Goal: Communication & Community: Answer question/provide support

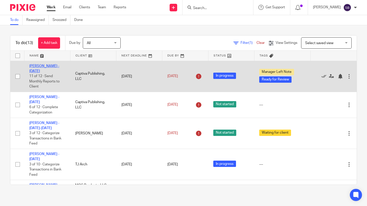
click at [51, 65] on link "[PERSON_NAME] - [DATE]" at bounding box center [44, 68] width 30 height 9
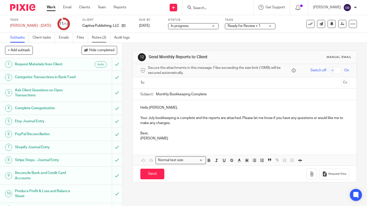
click at [97, 38] on link "Notes (2)" at bounding box center [101, 38] width 18 height 10
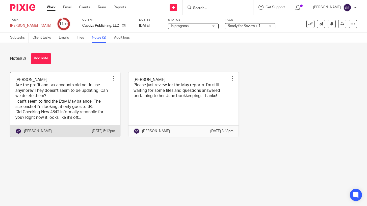
click at [96, 109] on link at bounding box center [65, 104] width 110 height 65
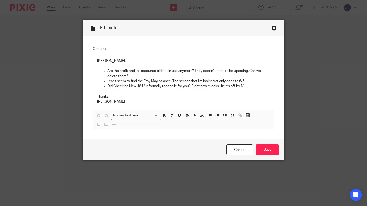
click at [272, 28] on div "Close this dialog window" at bounding box center [273, 27] width 5 height 5
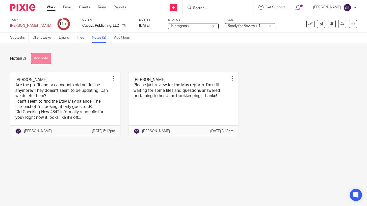
click at [46, 58] on button "Add note" at bounding box center [41, 58] width 20 height 11
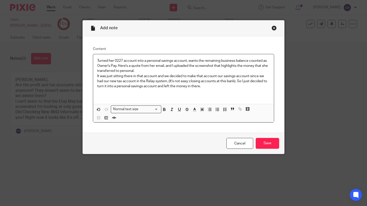
click at [96, 76] on div "Turned her 0227 account into a personal savings account, wants the remaining bu…" at bounding box center [183, 79] width 181 height 50
click at [216, 87] on p ""It was just sitting there in that account and we decided to make that account …" at bounding box center [183, 81] width 173 height 15
click at [134, 72] on p "Turned her 0227 account into a personal savings account, wants the remaining bu…" at bounding box center [183, 65] width 173 height 15
click at [158, 72] on p "Turned her 0227 account into a personal savings account, wants the remaining bu…" at bounding box center [183, 65] width 173 height 15
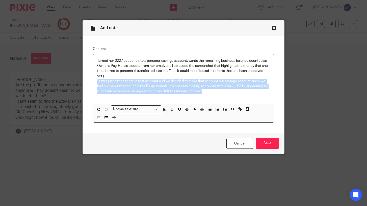
drag, startPoint x: 204, startPoint y: 92, endPoint x: 97, endPoint y: 82, distance: 108.1
click at [97, 82] on div "Turned her 0227 account into a personal savings account, wants the remaining bu…" at bounding box center [183, 79] width 181 height 50
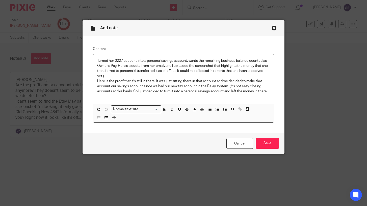
click at [96, 82] on div "Turned her 0227 account into a personal savings account, wants the remaining bu…" at bounding box center [183, 79] width 181 height 50
click at [269, 92] on p ""Here is the proof that it's still in there. It was just sitting there in that …" at bounding box center [183, 86] width 173 height 15
click at [116, 67] on p "Turned her 0227 account into a personal savings account, wants the remaining bu…" at bounding box center [183, 68] width 173 height 20
click at [267, 145] on input "Save" at bounding box center [267, 143] width 23 height 11
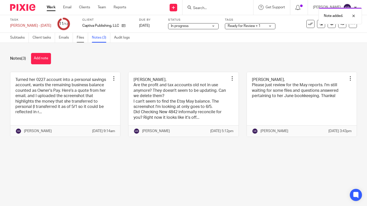
click at [83, 39] on link "Files" at bounding box center [82, 38] width 11 height 10
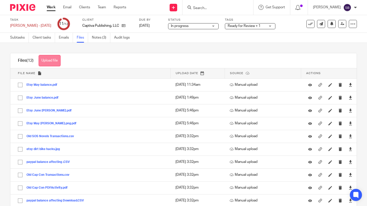
click at [51, 61] on button "Upload file" at bounding box center [50, 60] width 22 height 11
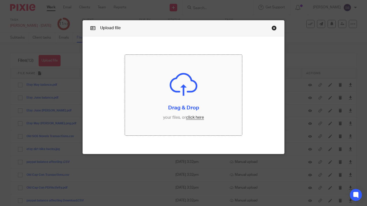
click at [193, 117] on input "file" at bounding box center [183, 95] width 117 height 81
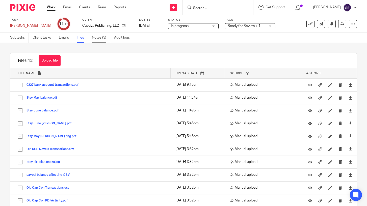
click at [100, 37] on link "Notes (3)" at bounding box center [101, 38] width 18 height 10
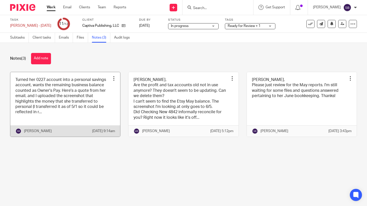
click at [95, 110] on link at bounding box center [65, 104] width 110 height 65
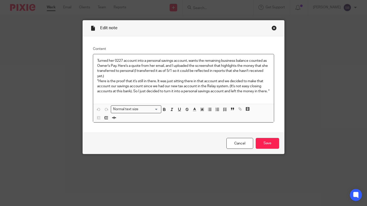
click at [103, 76] on p "Turned her 0227 account into a personal savings account, wants the remaining bu…" at bounding box center [183, 68] width 173 height 20
click at [269, 72] on p "Turned her 0227 account into a personal savings account, wants the remaining bu…" at bounding box center [183, 68] width 173 height 20
click at [173, 72] on p "Turned her 0227 account into a personal savings account, wants the remaining bu…" at bounding box center [183, 68] width 173 height 20
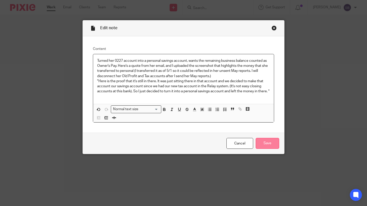
click at [265, 145] on input "Save" at bounding box center [267, 143] width 23 height 11
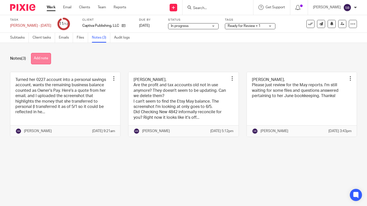
click at [49, 59] on button "Add note" at bounding box center [41, 58] width 20 height 11
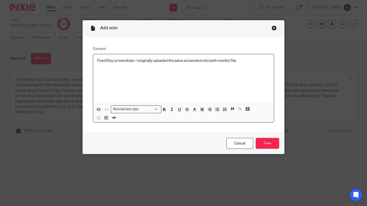
click at [133, 63] on p "Fixed Etsy screenshots - I originally uploaded the same screenshot into both mo…" at bounding box center [183, 60] width 173 height 5
click at [246, 62] on p "Fixed Etsy screenshot files - I originally uploaded the same screenshot into bo…" at bounding box center [183, 60] width 173 height 5
click at [271, 143] on input "Save" at bounding box center [267, 143] width 23 height 11
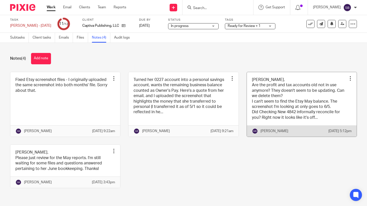
scroll to position [10, 0]
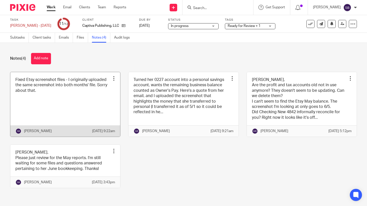
click at [42, 87] on link at bounding box center [65, 104] width 110 height 65
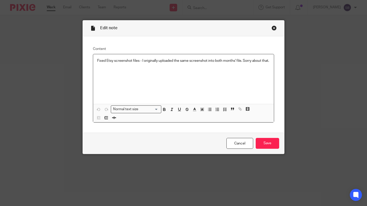
click at [107, 63] on p "Fixed Etsy screenshot files - I originally uploaded the same screenshot into bo…" at bounding box center [183, 60] width 173 height 5
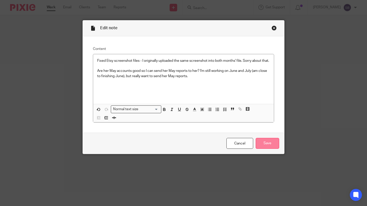
click at [267, 144] on input "Save" at bounding box center [267, 143] width 23 height 11
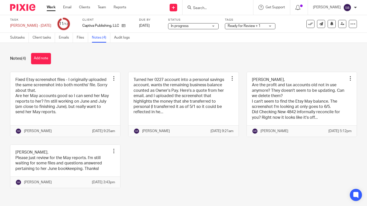
click at [233, 26] on span "Ready for Review + 1" at bounding box center [244, 26] width 33 height 4
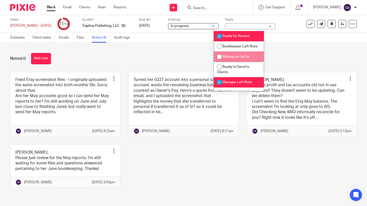
scroll to position [12, 0]
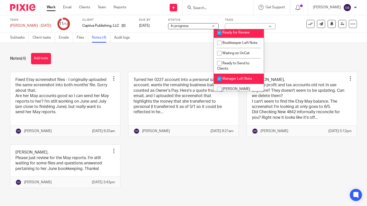
click at [219, 81] on input "checkbox" at bounding box center [219, 79] width 10 height 10
checkbox input "false"
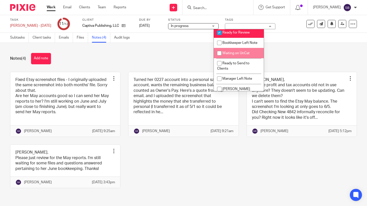
scroll to position [0, 0]
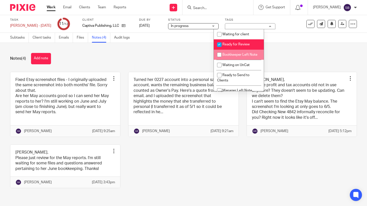
click at [218, 54] on input "checkbox" at bounding box center [219, 55] width 10 height 10
checkbox input "true"
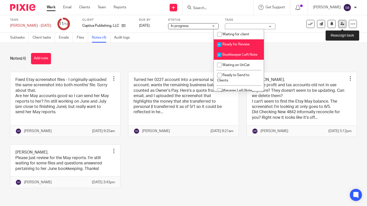
click at [343, 24] on icon at bounding box center [342, 24] width 4 height 4
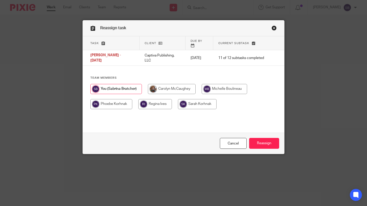
click at [238, 84] on input "radio" at bounding box center [224, 89] width 45 height 10
radio input "true"
click at [264, 144] on input "Reassign" at bounding box center [264, 143] width 30 height 11
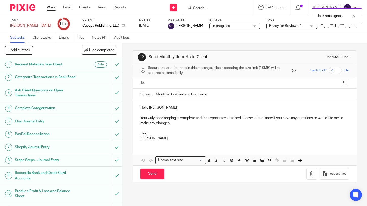
click at [51, 7] on link "Work" at bounding box center [51, 7] width 9 height 5
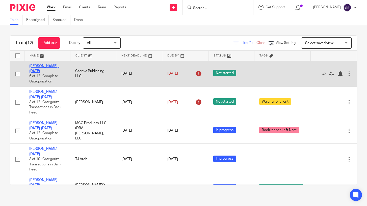
click at [43, 69] on link "[PERSON_NAME] - [DATE]" at bounding box center [44, 68] width 30 height 9
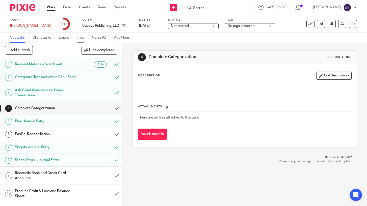
click at [79, 39] on link "Files" at bounding box center [82, 38] width 11 height 10
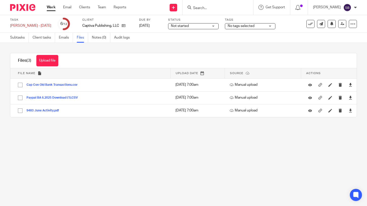
click at [49, 7] on link "Work" at bounding box center [51, 7] width 9 height 5
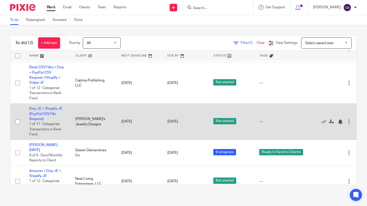
scroll to position [206, 0]
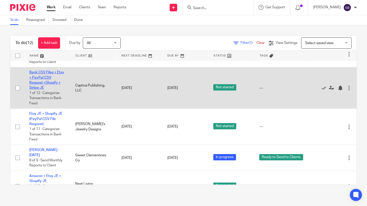
click at [51, 80] on link "Bank CSV Files + Etsy + PayPal CSV Request +Shopify + Stripe JE" at bounding box center [46, 80] width 35 height 19
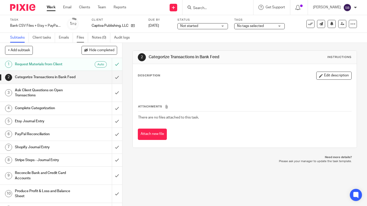
click at [81, 36] on link "Files" at bounding box center [82, 38] width 11 height 10
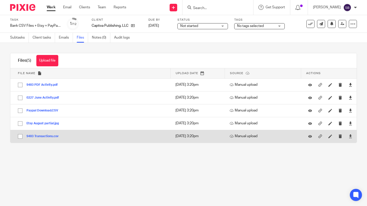
click at [49, 135] on button "9483 Transactions.csv" at bounding box center [44, 137] width 36 height 4
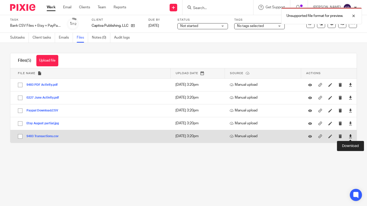
click at [351, 137] on icon at bounding box center [350, 136] width 4 height 4
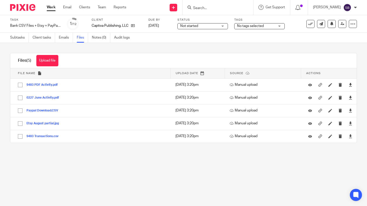
click at [52, 8] on link "Work" at bounding box center [51, 7] width 9 height 5
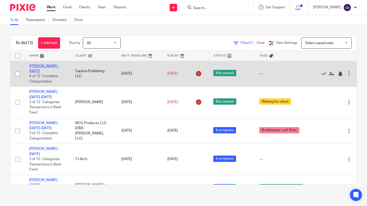
click at [44, 67] on link "Bonnie Paulsen - June 2025" at bounding box center [44, 68] width 30 height 9
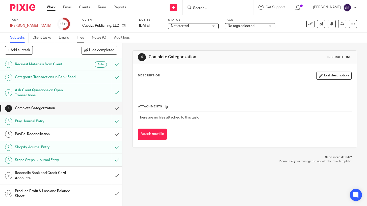
click at [79, 38] on link "Files" at bounding box center [82, 38] width 11 height 10
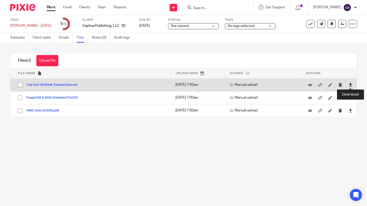
click at [349, 85] on icon at bounding box center [350, 85] width 4 height 4
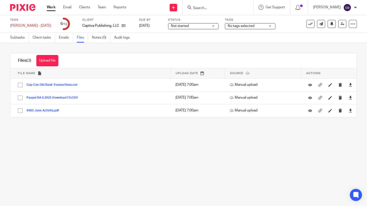
click at [51, 8] on link "Work" at bounding box center [51, 7] width 9 height 5
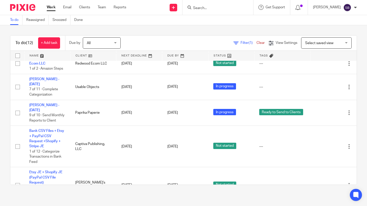
scroll to position [149, 0]
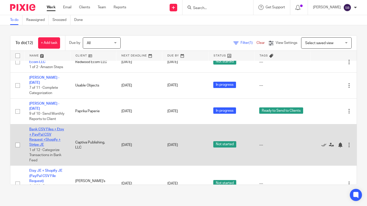
click at [56, 130] on link "Bank CSV Files + Etsy + PayPal CSV Request +Shopify + Stripe JE" at bounding box center [46, 137] width 35 height 19
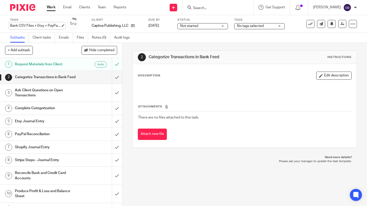
click at [37, 26] on div "Bank CSV Files + Etsy + PayPal CSV Request +Shopify + Stripe JE Save Bank CSV F…" at bounding box center [35, 25] width 50 height 5
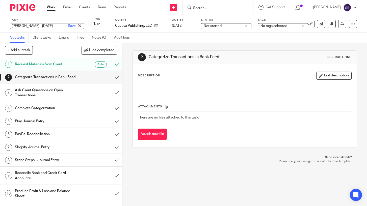
scroll to position [0, 4]
type input "[PERSON_NAME] - [DATE]"
click at [68, 25] on link "Save" at bounding box center [72, 25] width 8 height 5
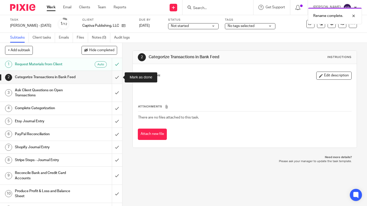
click at [117, 78] on input "submit" at bounding box center [61, 77] width 122 height 13
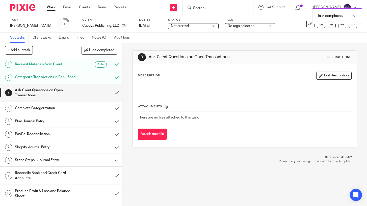
click at [180, 27] on span "Not started" at bounding box center [180, 26] width 18 height 4
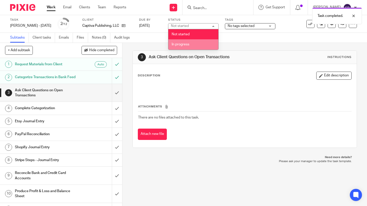
click at [183, 43] on span "In progress" at bounding box center [181, 45] width 18 height 4
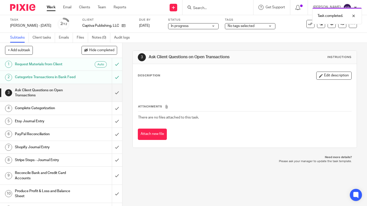
click at [51, 9] on link "Work" at bounding box center [51, 7] width 9 height 5
click at [51, 7] on link "Work" at bounding box center [51, 7] width 9 height 5
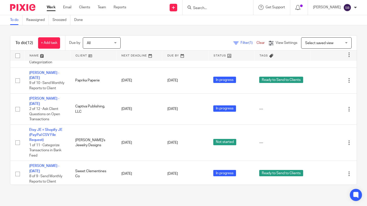
scroll to position [178, 0]
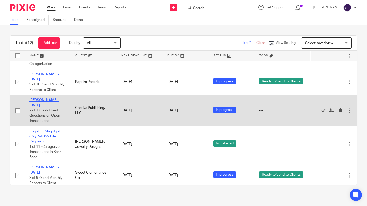
click at [53, 98] on link "[PERSON_NAME] - [DATE]" at bounding box center [44, 102] width 30 height 9
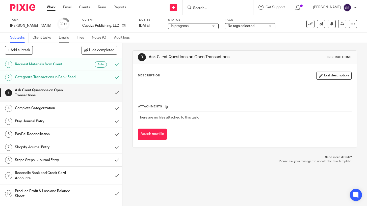
click at [65, 37] on link "Emails" at bounding box center [66, 38] width 14 height 10
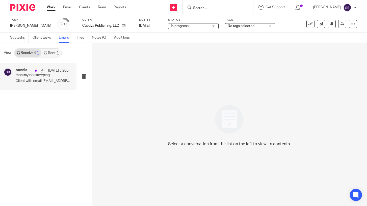
click at [40, 82] on p "Client with email bonnierpaulson@gmail.com..." at bounding box center [44, 81] width 56 height 4
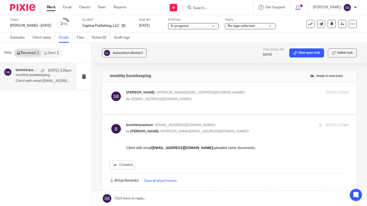
click at [175, 104] on div "Sabrina Bratcher <sabrina@evergoldaccounting.com> to <bonnierpaulson@gmail.com>…" at bounding box center [229, 98] width 239 height 17
click at [176, 99] on span "<bonnierpaulson@gmail.com>" at bounding box center [161, 99] width 62 height 4
checkbox input "true"
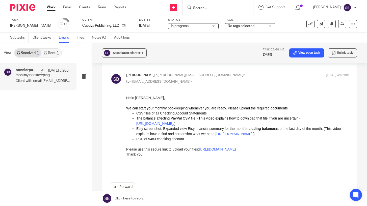
scroll to position [19, 0]
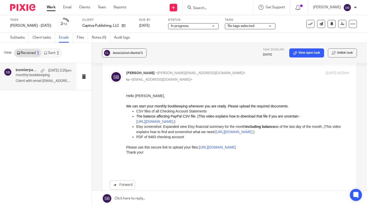
drag, startPoint x: 132, startPoint y: 127, endPoint x: 350, endPoint y: 149, distance: 219.0
click html "Hello Bonnie, We can start your monthly bookkeeping whenever you are ready. Ple…"
copy div "Etsy screenshot: Expanded view Etsy financial summary for the month including b…"
click at [51, 107] on div "bonnierpaulson, Me Aug 11 3:20pm monthly bookkeeping Client with email bonnierp…" at bounding box center [46, 134] width 92 height 143
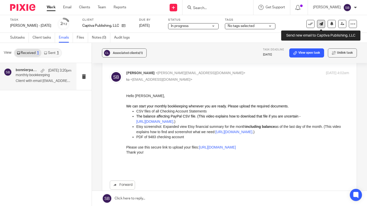
click at [320, 25] on icon at bounding box center [321, 24] width 4 height 4
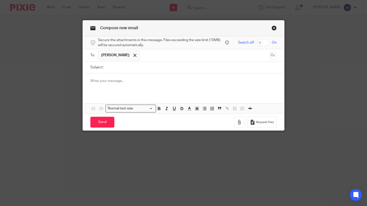
click at [137, 68] on input "Subject:" at bounding box center [191, 67] width 171 height 11
type input "July Etsy screenshot"
click at [129, 82] on p at bounding box center [183, 80] width 186 height 5
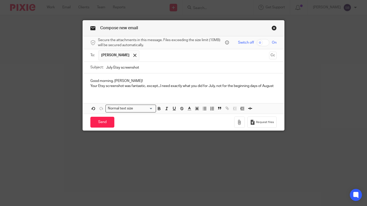
click at [209, 87] on p "Your Etsy screenshot was fantastic, except...I need exactly what you did for Ju…" at bounding box center [183, 85] width 186 height 5
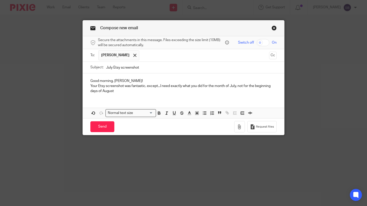
click at [126, 89] on p "Your Etsy screenshot was fantastic, except...I need exactly what you did for th…" at bounding box center [183, 88] width 186 height 10
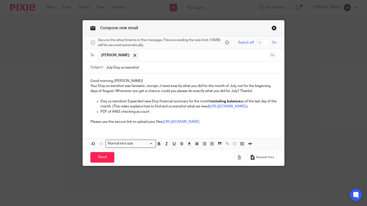
click at [151, 114] on p "PDF of 9483 checking account" at bounding box center [188, 111] width 176 height 5
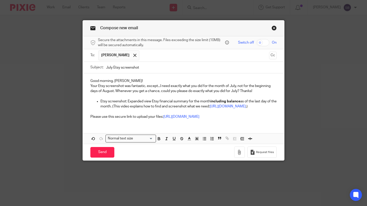
click at [238, 92] on p "Your Etsy screenshot was fantastic, except...I need exactly what you did for th…" at bounding box center [183, 88] width 186 height 10
click at [105, 158] on input "Send" at bounding box center [102, 152] width 24 height 11
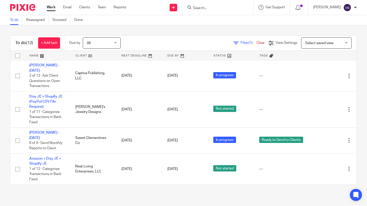
scroll to position [212, 0]
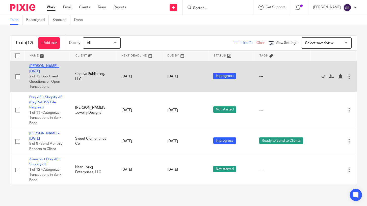
click at [58, 64] on link "[PERSON_NAME] - [DATE]" at bounding box center [44, 68] width 30 height 9
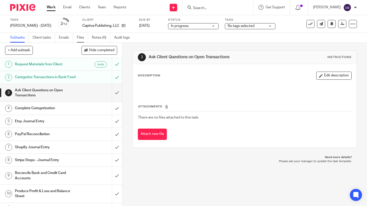
click at [80, 39] on link "Files" at bounding box center [82, 38] width 11 height 10
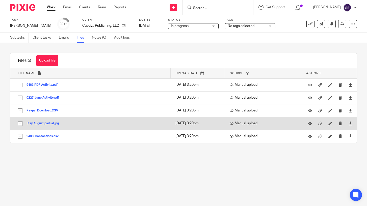
click at [41, 123] on button "Etsy August partial.jpg" at bounding box center [44, 124] width 36 height 4
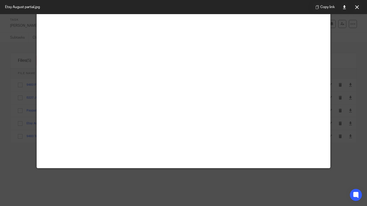
scroll to position [80, 0]
click at [358, 8] on icon at bounding box center [357, 7] width 4 height 4
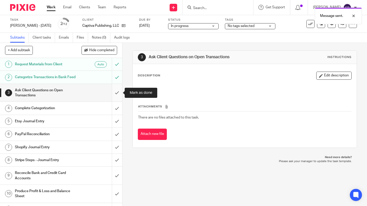
click at [116, 93] on input "submit" at bounding box center [61, 93] width 122 height 18
